Goal: Find specific page/section: Find specific page/section

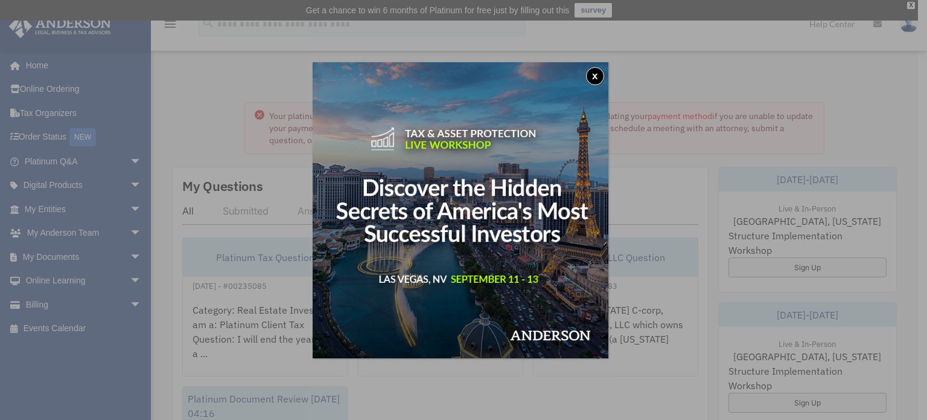
click at [601, 83] on button "x" at bounding box center [595, 76] width 18 height 18
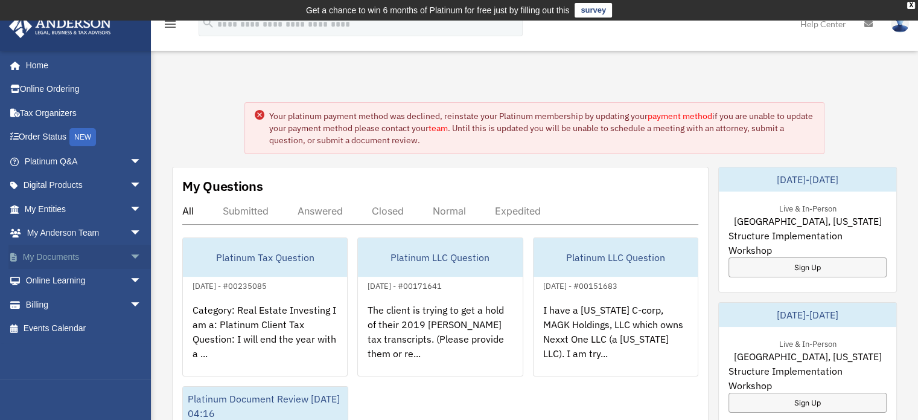
click at [65, 257] on link "My Documents arrow_drop_down" at bounding box center [84, 256] width 152 height 24
click at [130, 251] on span "arrow_drop_down" at bounding box center [142, 256] width 24 height 25
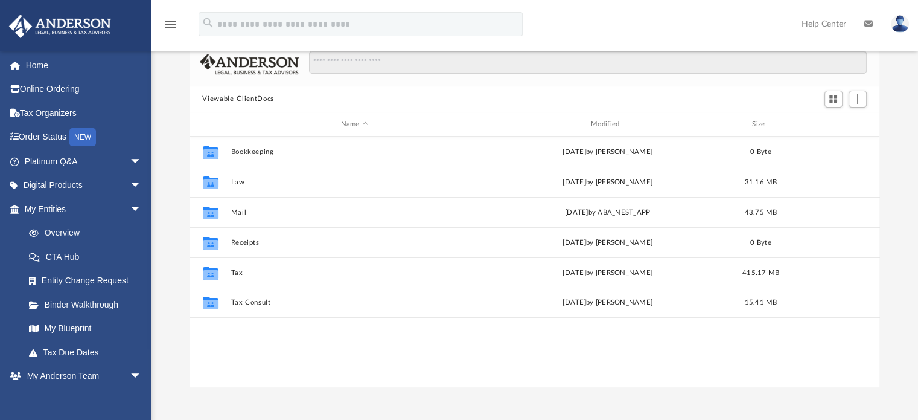
scroll to position [86, 0]
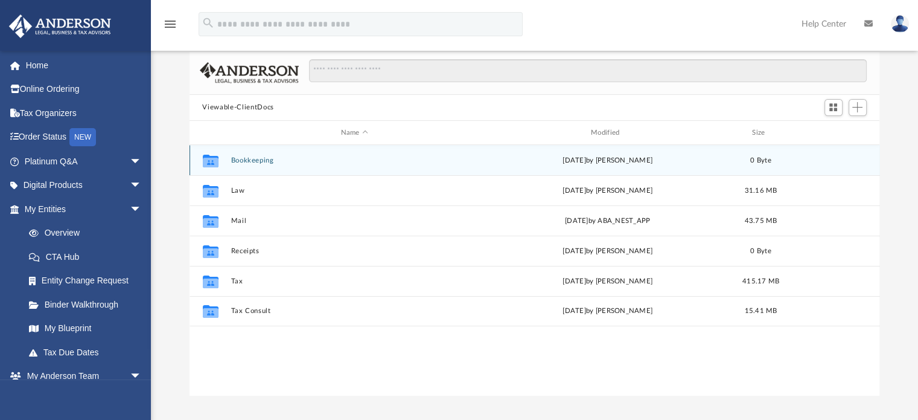
click at [648, 159] on div "[DATE] by [PERSON_NAME]" at bounding box center [607, 160] width 247 height 11
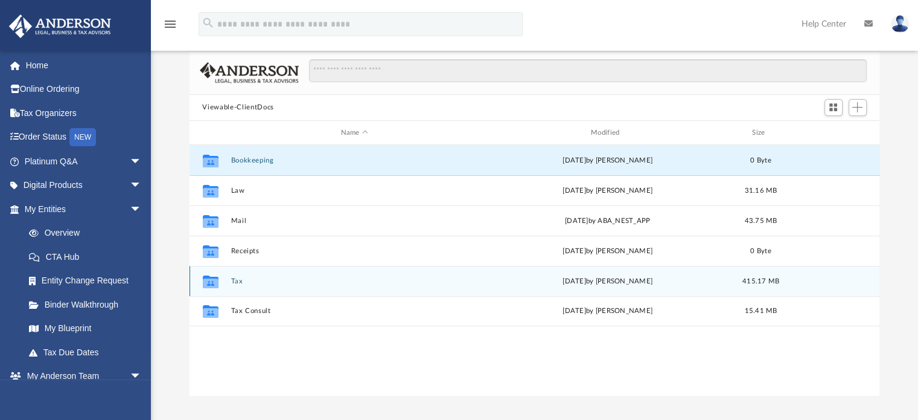
click at [237, 280] on button "Tax" at bounding box center [354, 281] width 247 height 8
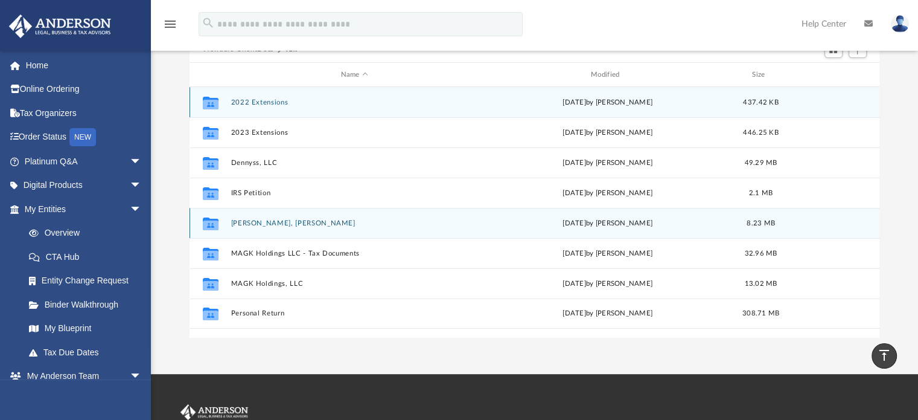
scroll to position [141, 0]
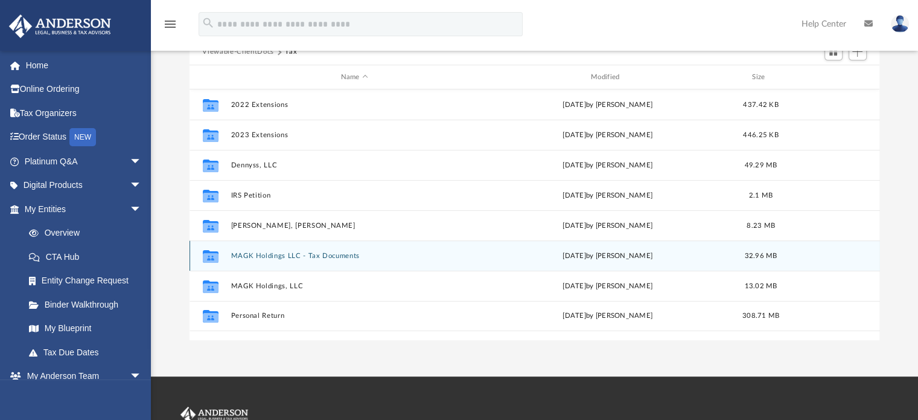
click at [878, 247] on div "Collaborated Folder MAGK Holdings LLC - Tax Documents [DATE] by [PERSON_NAME] 3…" at bounding box center [535, 255] width 691 height 30
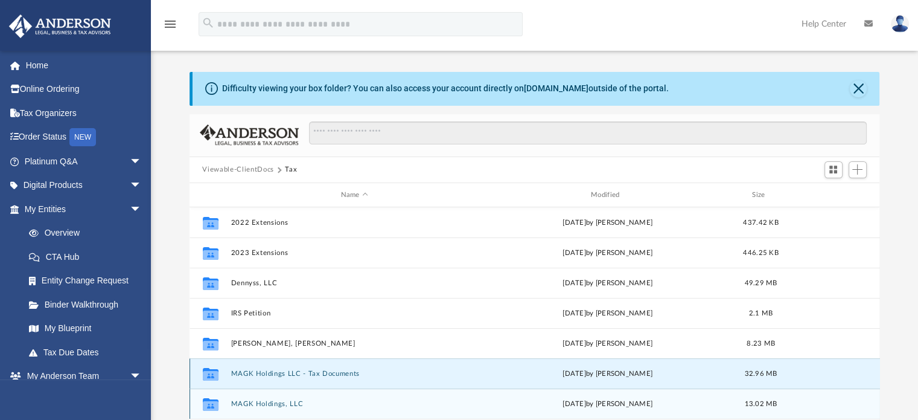
scroll to position [0, 0]
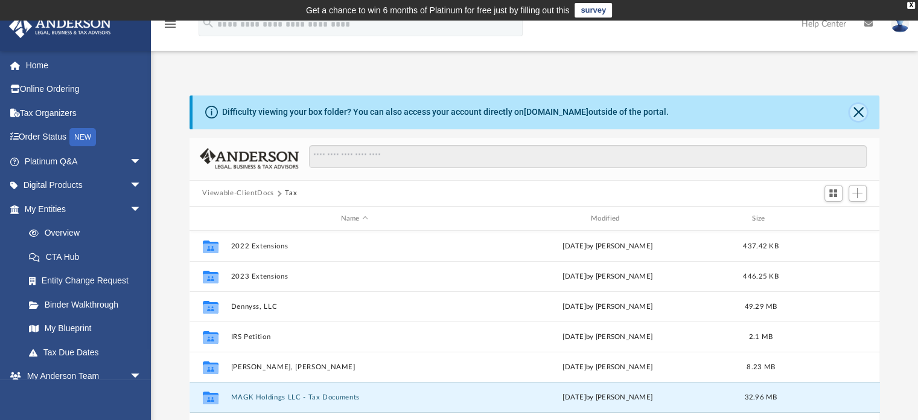
click at [861, 110] on button "Close" at bounding box center [858, 112] width 17 height 17
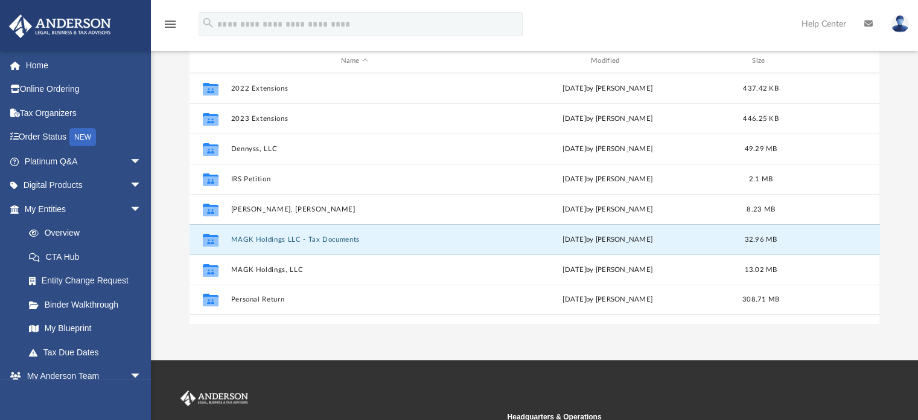
scroll to position [128, 0]
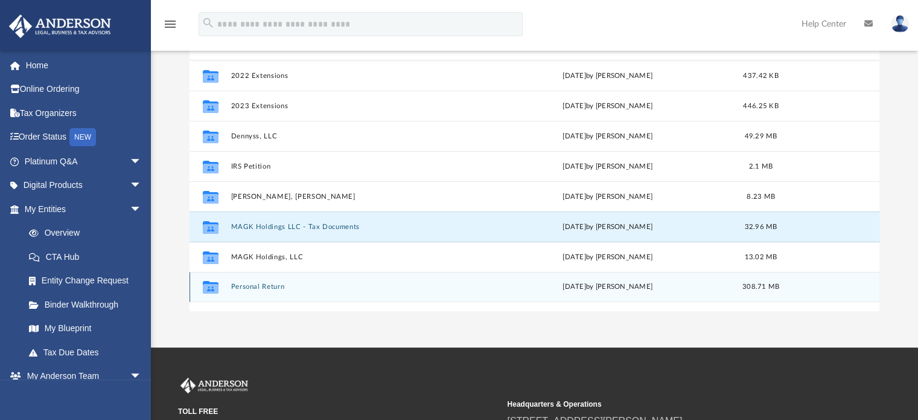
click at [696, 288] on div "[DATE] by [PERSON_NAME]" at bounding box center [607, 287] width 247 height 11
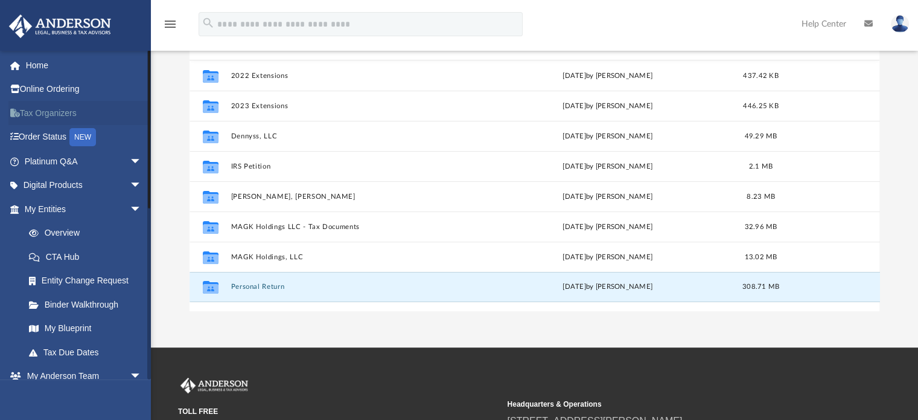
click at [75, 118] on link "Tax Organizers" at bounding box center [84, 113] width 152 height 24
